Goal: Task Accomplishment & Management: Use online tool/utility

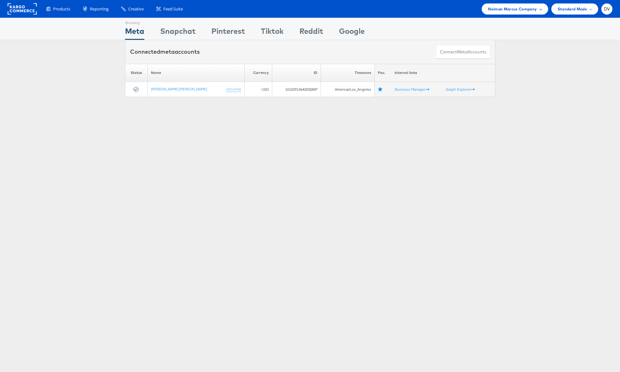
click at [513, 14] on div "Neiman Marcus Company" at bounding box center [514, 8] width 66 height 11
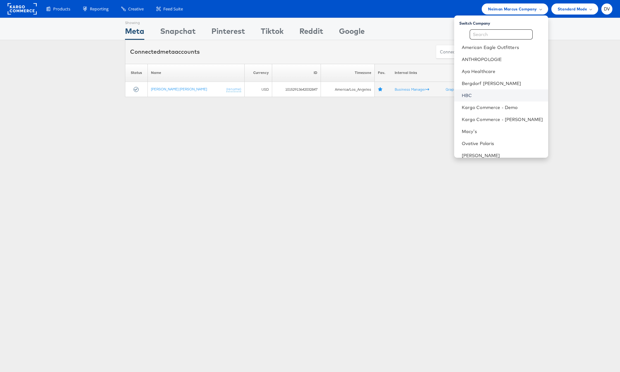
click at [491, 93] on link "HBC" at bounding box center [502, 95] width 81 height 6
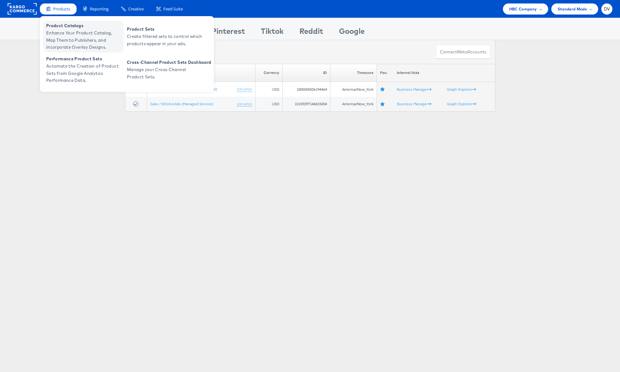
click at [65, 26] on span "Product Catalogs" at bounding box center [84, 25] width 76 height 7
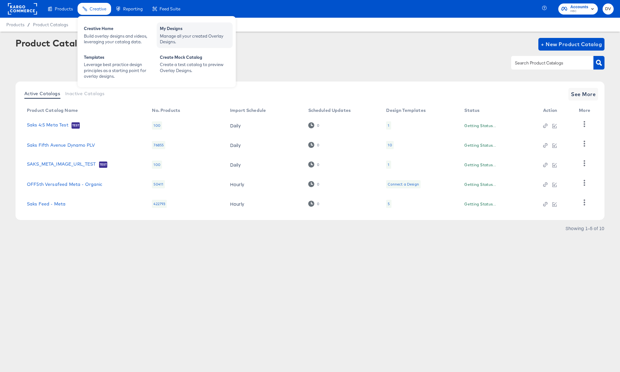
click at [165, 27] on div "My Designs" at bounding box center [195, 30] width 70 height 8
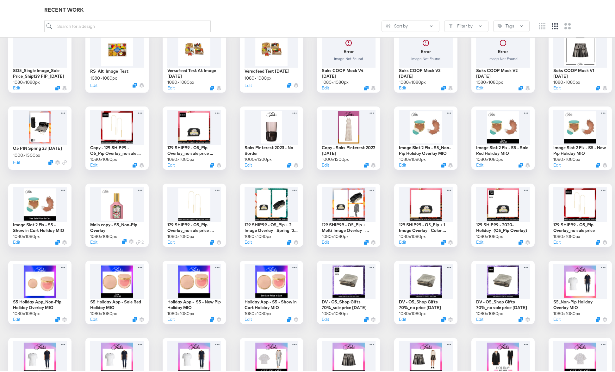
scroll to position [1651, 0]
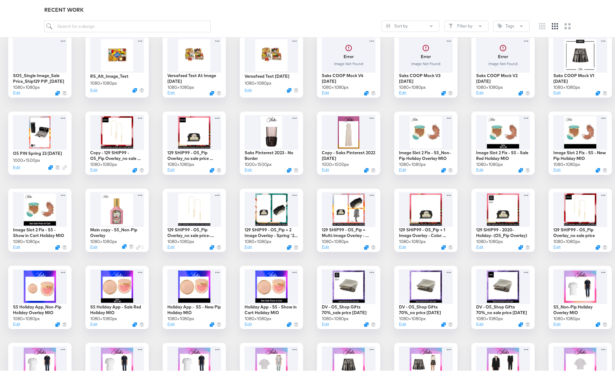
click at [320, 19] on button "Edit" at bounding box center [324, 16] width 8 height 6
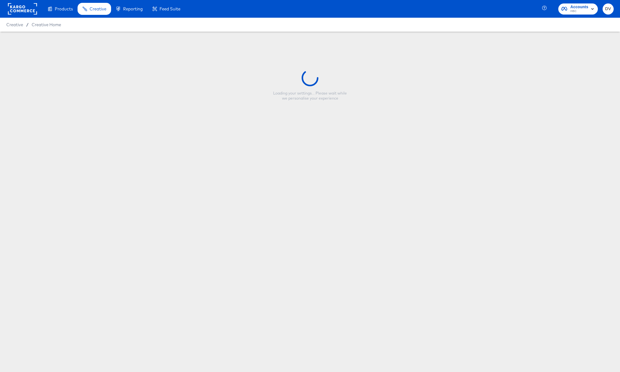
type input "V2 129 SHIP99 - O5_Pip + Multi-Image Overlay - Spring '22 Overlay"
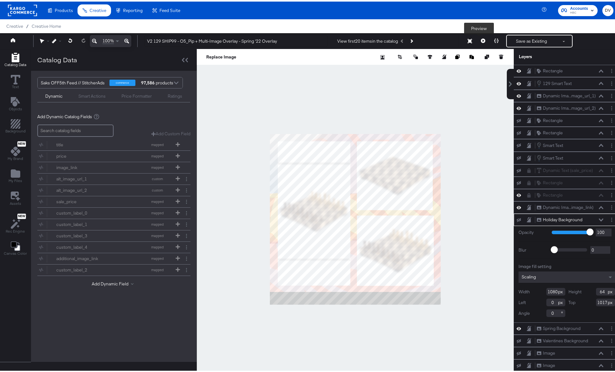
click at [481, 39] on icon at bounding box center [483, 39] width 4 height 4
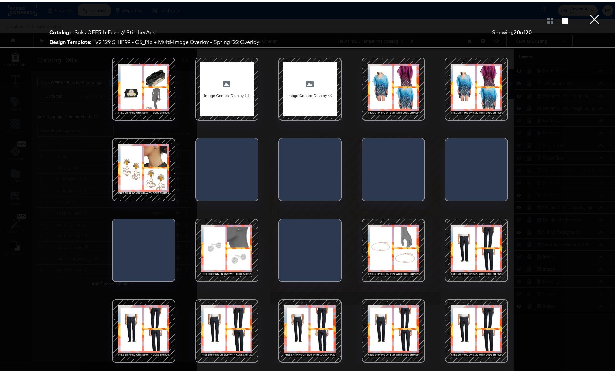
scroll to position [16, 0]
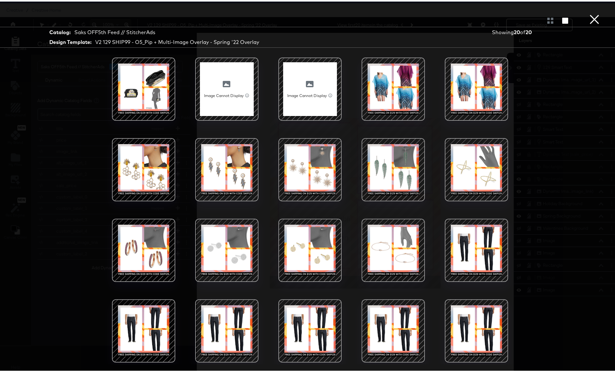
click at [388, 92] on div at bounding box center [393, 88] width 54 height 54
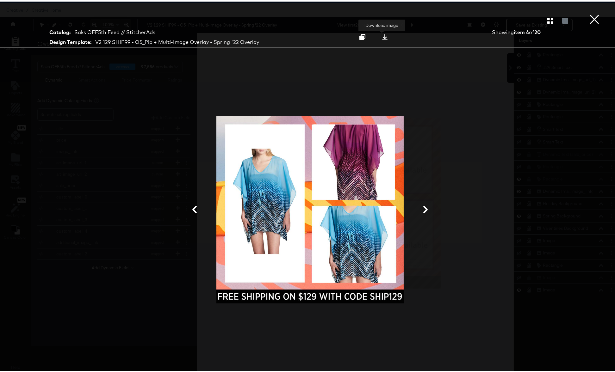
click at [382, 37] on icon at bounding box center [385, 36] width 6 height 6
click at [589, 13] on button "×" at bounding box center [594, 6] width 13 height 13
